Goal: Find specific page/section: Find specific page/section

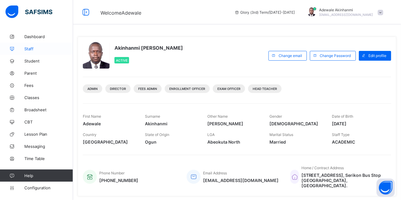
click at [23, 50] on icon at bounding box center [12, 49] width 24 height 5
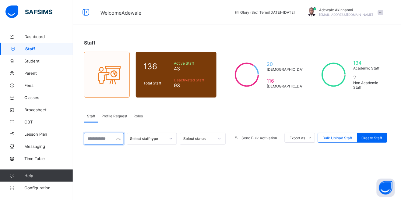
click at [99, 139] on input "text" at bounding box center [104, 139] width 40 height 12
click at [111, 140] on input "*******" at bounding box center [104, 139] width 40 height 12
click at [112, 140] on input "********" at bounding box center [104, 139] width 40 height 12
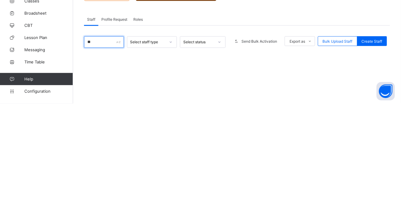
type input "*"
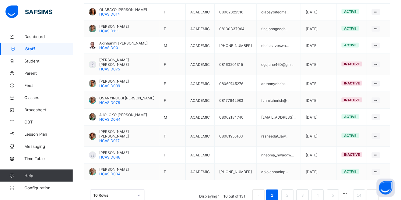
scroll to position [181, 0]
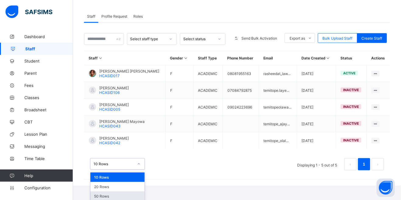
click at [126, 196] on div "50 Rows" at bounding box center [117, 195] width 54 height 9
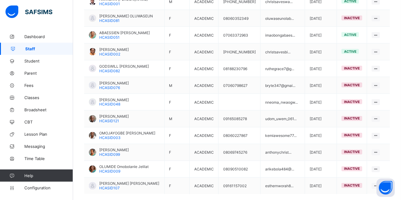
scroll to position [832, 0]
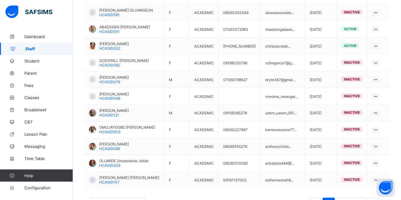
click at [374, 200] on button "next page" at bounding box center [373, 204] width 12 height 12
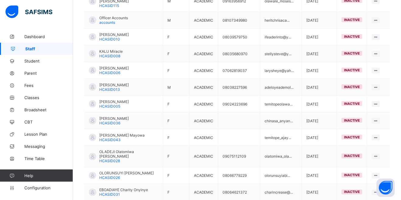
scroll to position [828, 0]
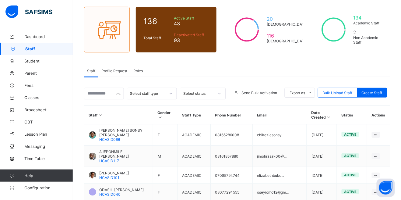
scroll to position [511, 0]
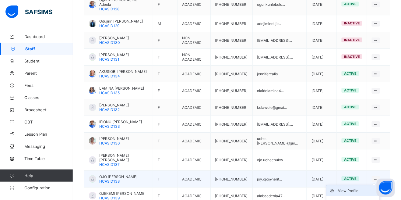
click at [369, 188] on div "View Profile" at bounding box center [357, 191] width 39 height 6
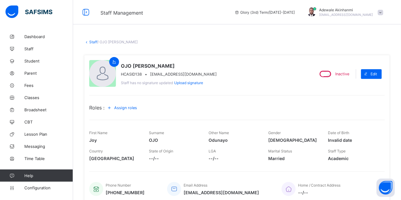
click at [90, 41] on link "Staff" at bounding box center [93, 42] width 8 height 5
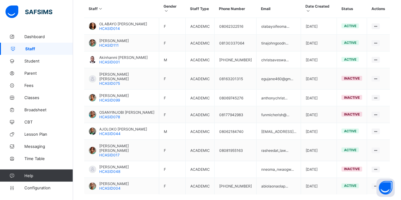
scroll to position [167, 0]
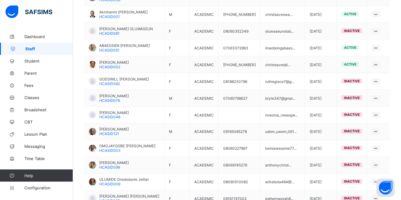
scroll to position [832, 0]
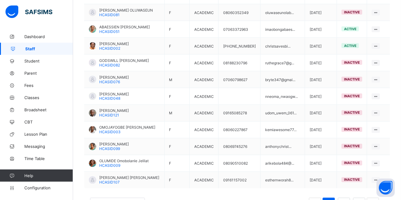
click at [373, 200] on button "next page" at bounding box center [373, 204] width 12 height 12
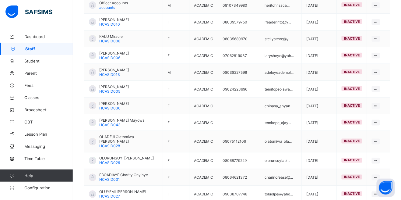
scroll to position [828, 0]
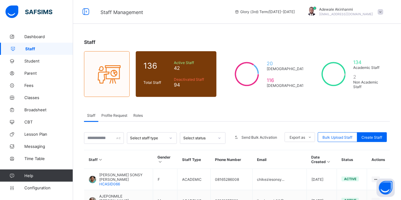
scroll to position [0, 0]
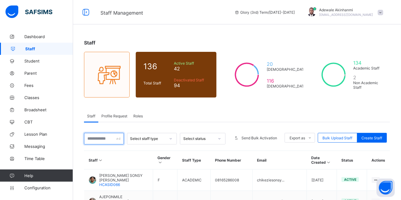
click at [92, 137] on input "text" at bounding box center [104, 139] width 40 height 12
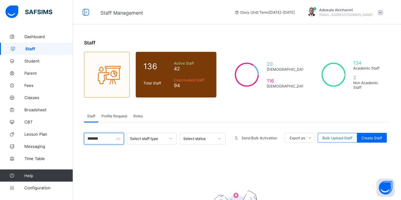
click at [105, 138] on input "*******" at bounding box center [104, 139] width 40 height 12
type input "*******"
click at [376, 15] on div "[PERSON_NAME] [EMAIL_ADDRESS][DOMAIN_NAME]" at bounding box center [343, 12] width 85 height 10
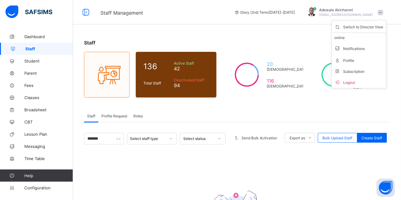
click at [299, 44] on div "Staff" at bounding box center [237, 43] width 306 height 6
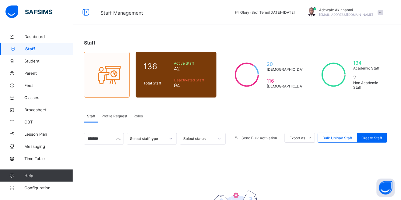
click at [382, 14] on span at bounding box center [380, 12] width 5 height 5
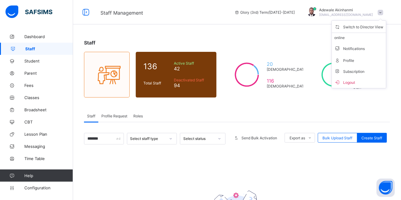
click at [266, 48] on div "Staff 136 Total Staff Active Staff 42 Deactivated Staff 94 20 [DEMOGRAPHIC_DATA…" at bounding box center [237, 150] width 328 height 241
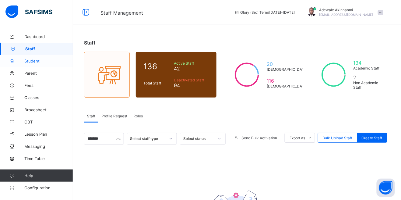
click at [17, 62] on icon at bounding box center [12, 61] width 24 height 5
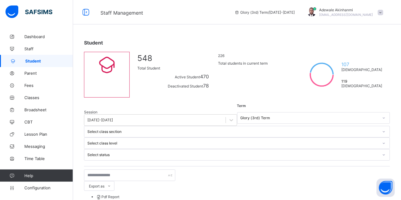
click at [377, 13] on div "[PERSON_NAME] [EMAIL_ADDRESS][DOMAIN_NAME]" at bounding box center [343, 12] width 85 height 10
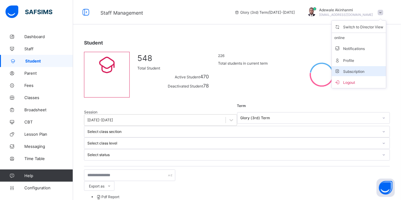
click at [366, 69] on li "Subscription" at bounding box center [359, 71] width 54 height 10
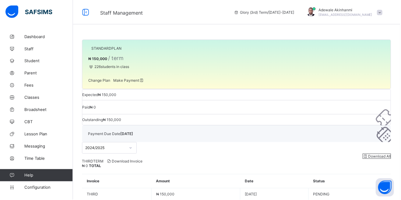
click at [143, 159] on div "Download Invoice" at bounding box center [125, 161] width 36 height 5
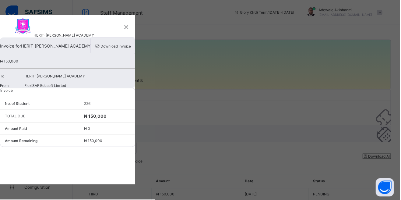
click at [375, 155] on div "× HERIT-[PERSON_NAME] ACADEMY Invoice for HERIT-[PERSON_NAME] ACADEMY Download …" at bounding box center [200, 100] width 401 height 200
click at [129, 29] on div "×" at bounding box center [127, 26] width 6 height 10
